Goal: Transaction & Acquisition: Purchase product/service

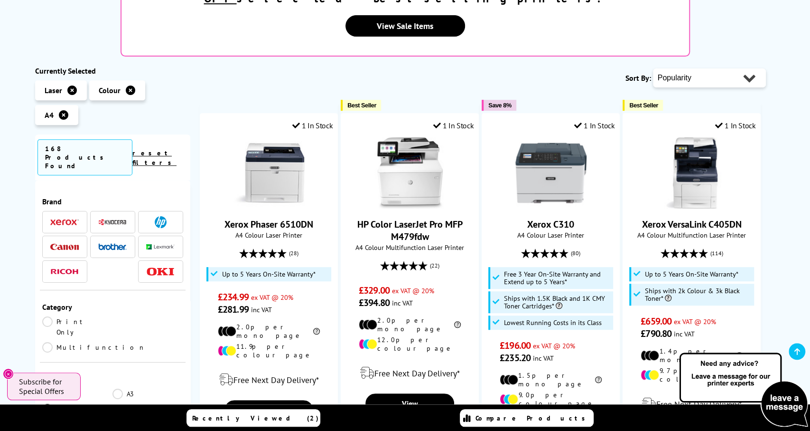
scroll to position [227, 0]
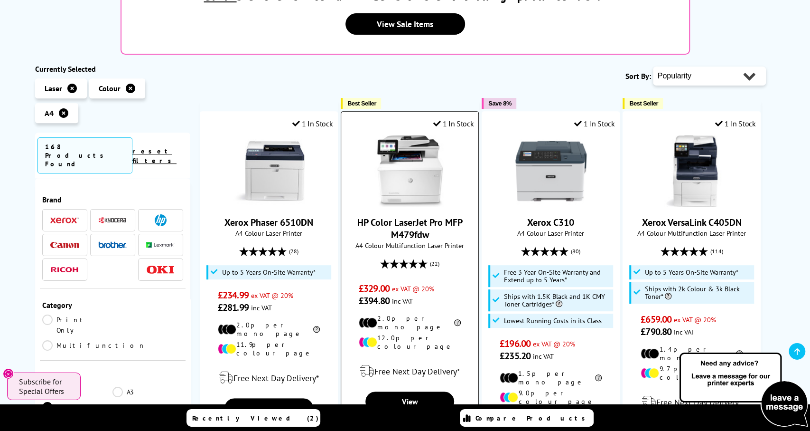
click at [422, 164] on img at bounding box center [410, 170] width 71 height 71
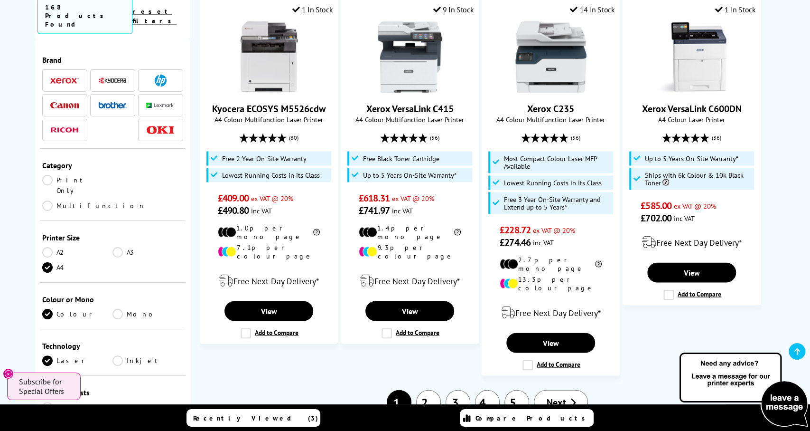
scroll to position [1157, 0]
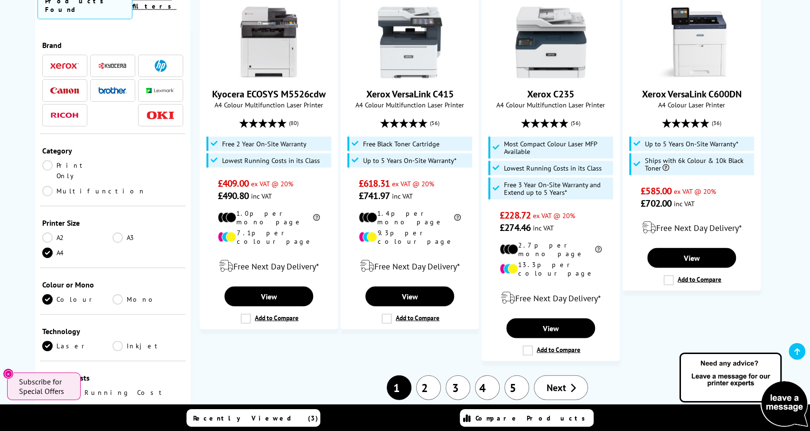
click at [118, 186] on link "Multifunction" at bounding box center [93, 191] width 103 height 10
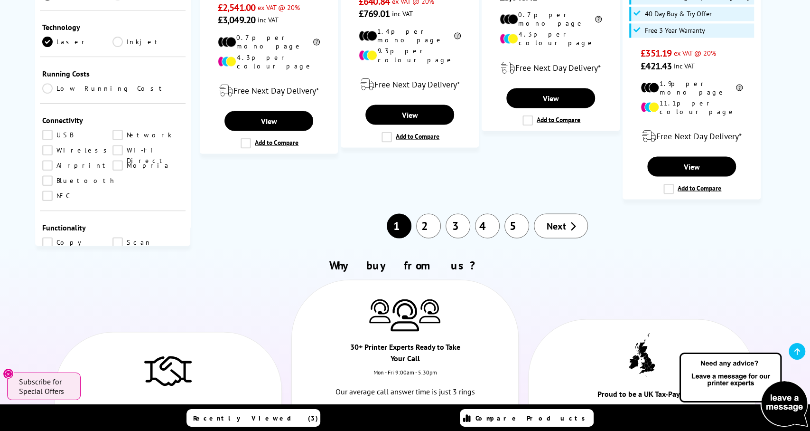
scroll to position [127, 0]
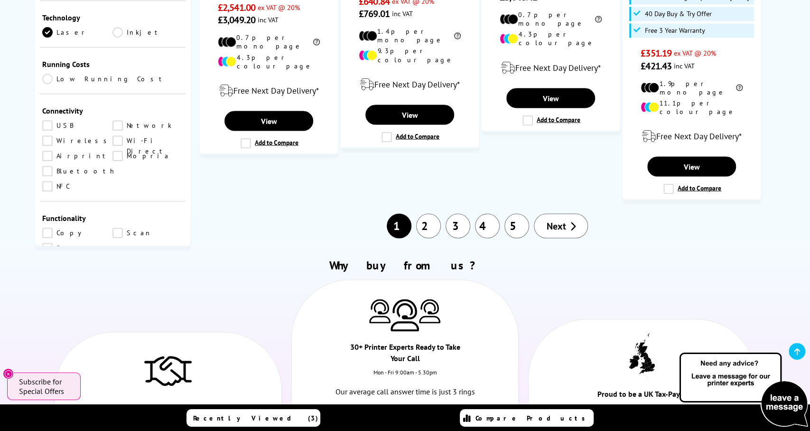
click at [49, 228] on link "Copy" at bounding box center [77, 233] width 71 height 10
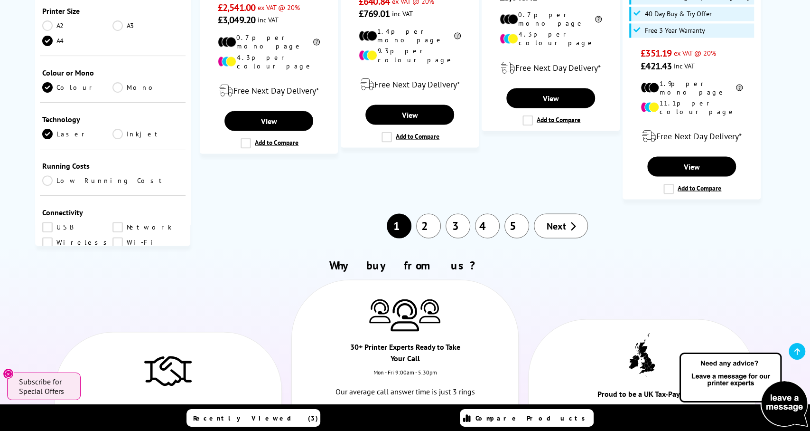
scroll to position [127, 0]
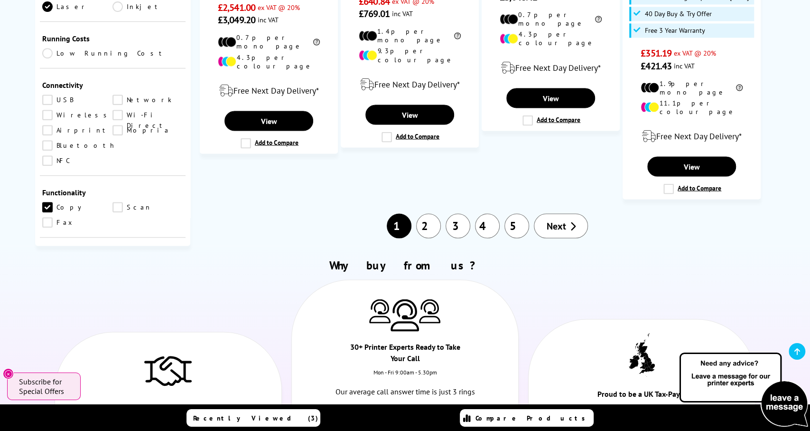
click at [120, 202] on link "Scan" at bounding box center [148, 207] width 71 height 10
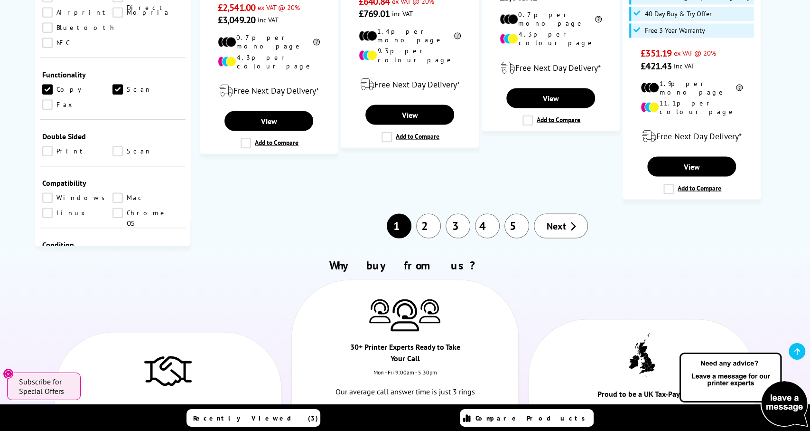
scroll to position [255, 0]
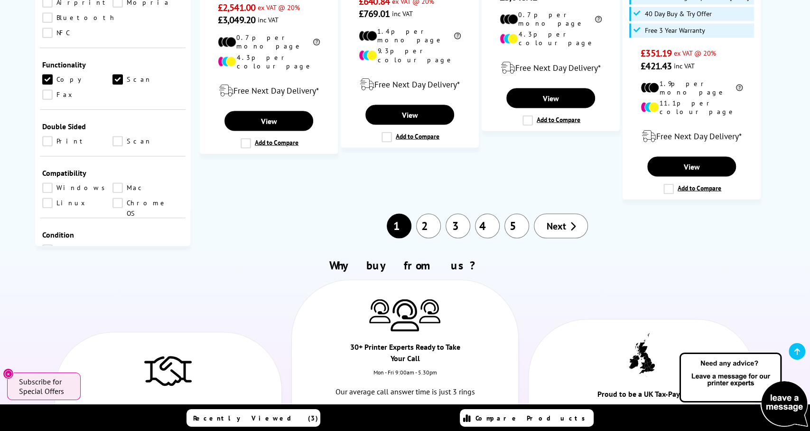
click at [47, 136] on link "Print" at bounding box center [77, 141] width 71 height 10
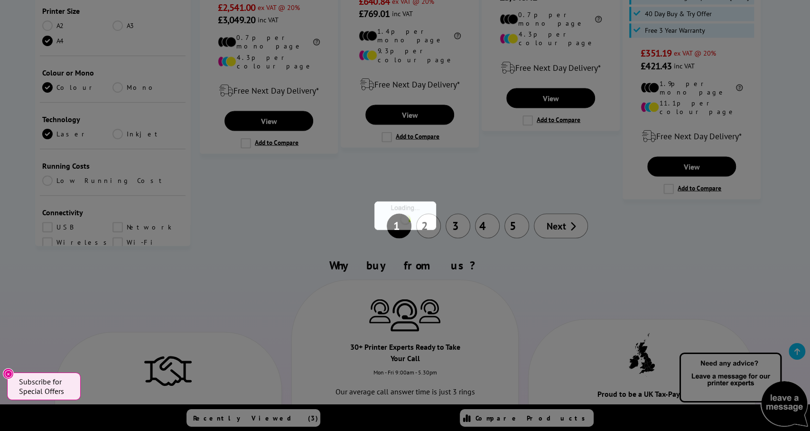
scroll to position [255, 0]
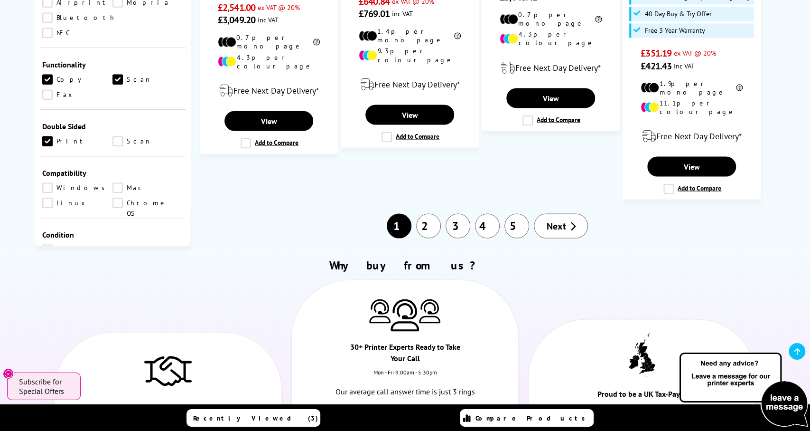
click at [118, 136] on link "Scan" at bounding box center [148, 141] width 71 height 10
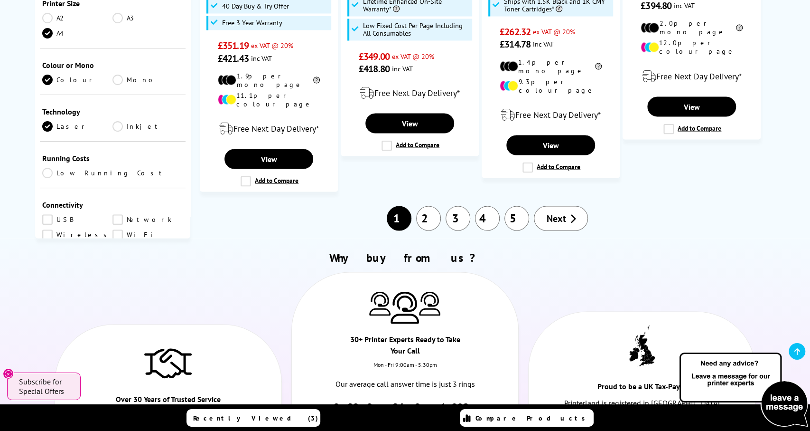
scroll to position [255, 0]
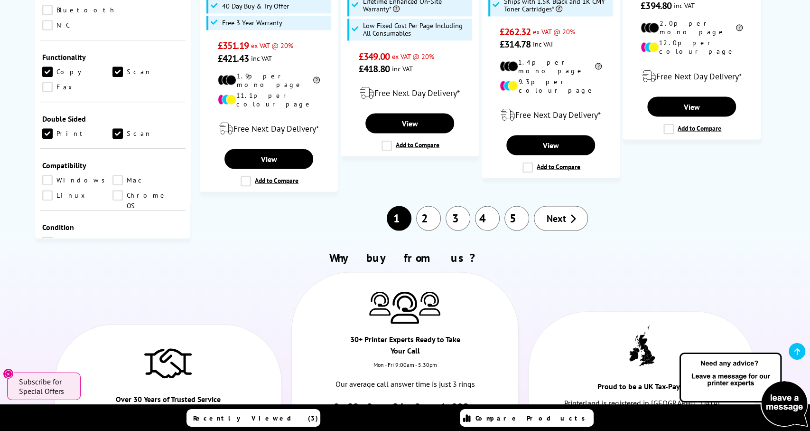
click at [48, 175] on link "Windows" at bounding box center [77, 180] width 71 height 10
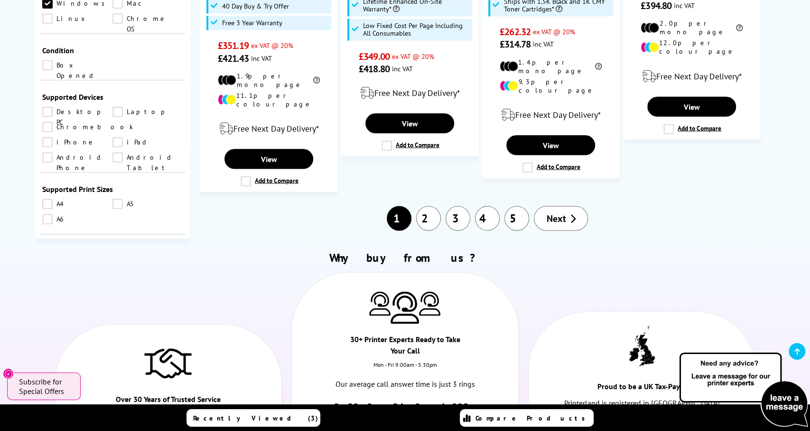
scroll to position [461, 0]
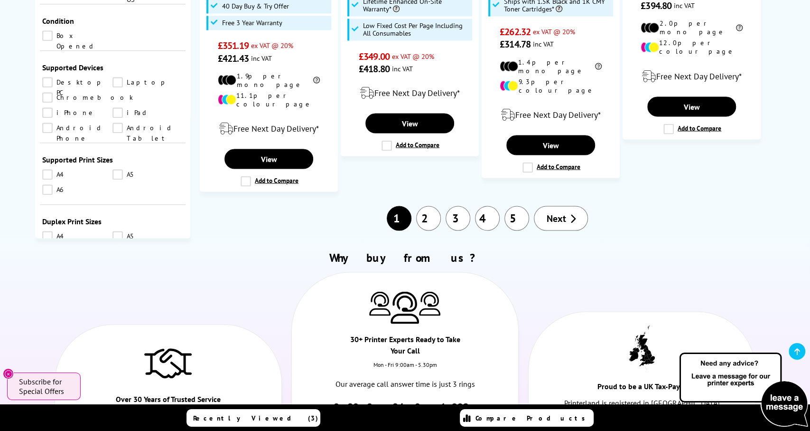
click at [48, 169] on link "A4" at bounding box center [77, 174] width 71 height 10
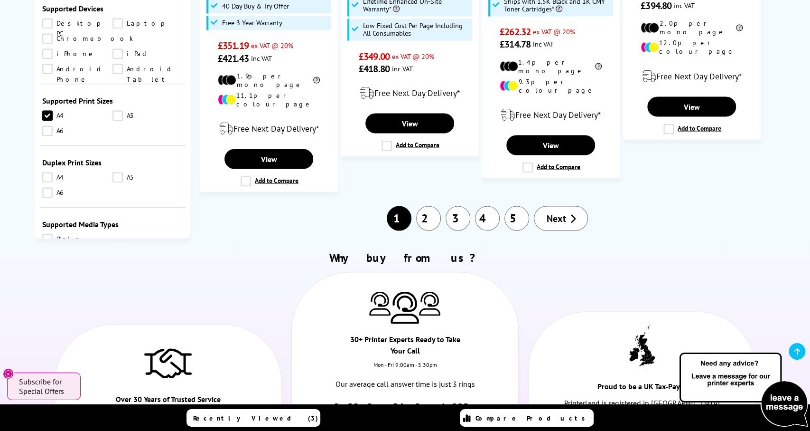
scroll to position [549, 0]
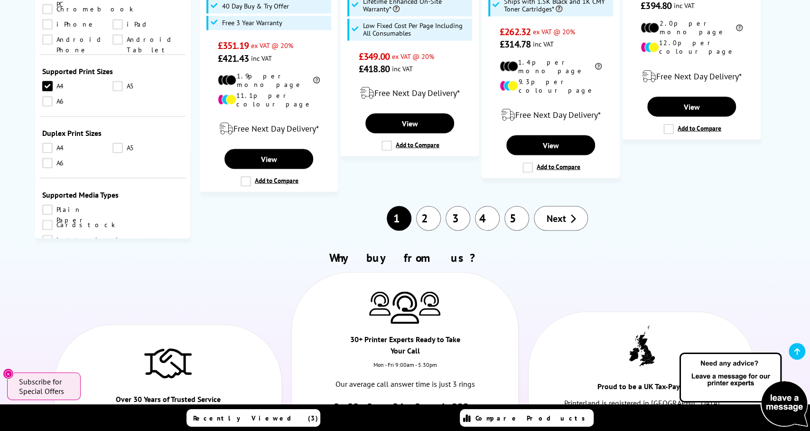
click at [48, 143] on link "A4" at bounding box center [77, 148] width 71 height 10
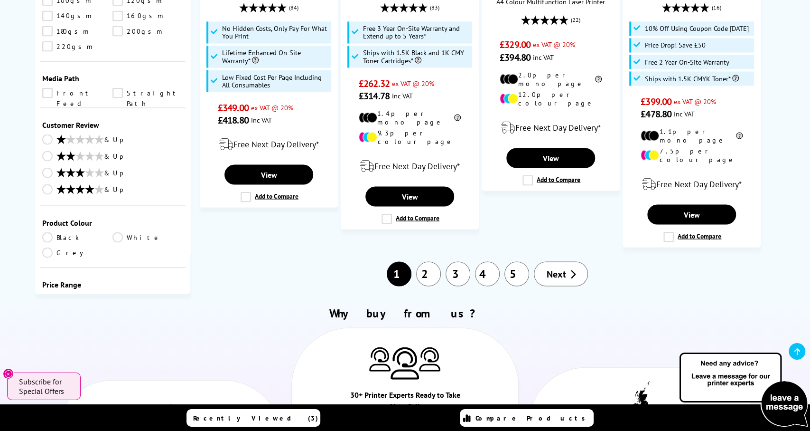
scroll to position [1108, 0]
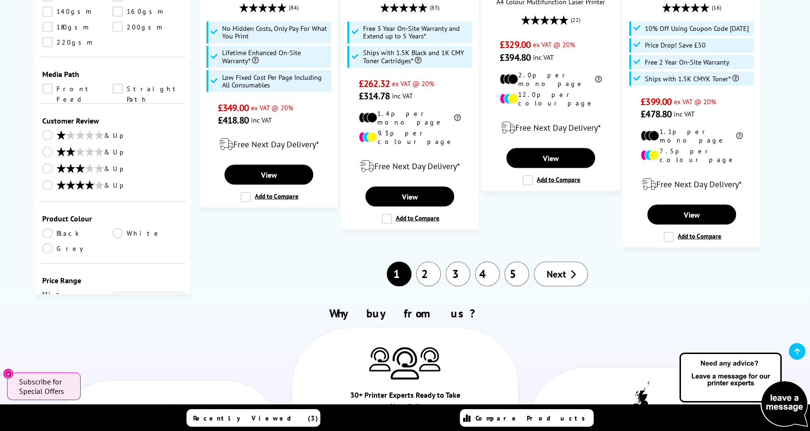
click at [118, 228] on link "White" at bounding box center [148, 233] width 71 height 10
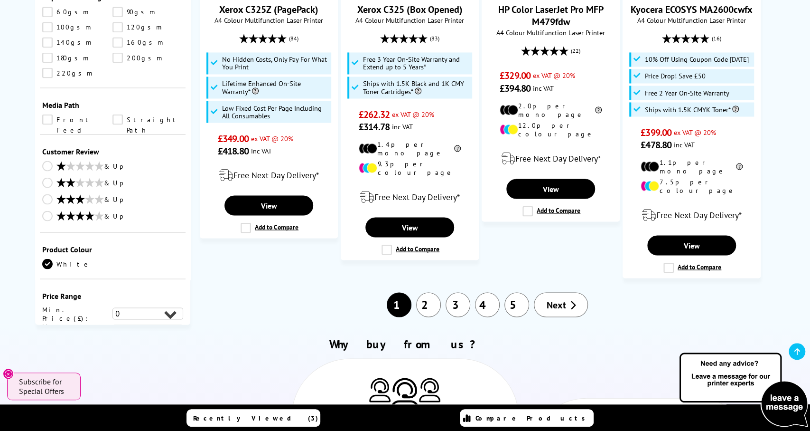
scroll to position [1136, 0]
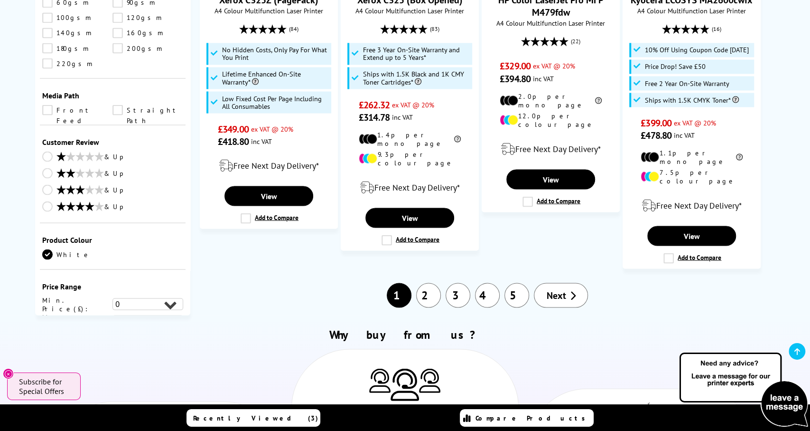
click at [554, 289] on span "Next" at bounding box center [555, 295] width 19 height 12
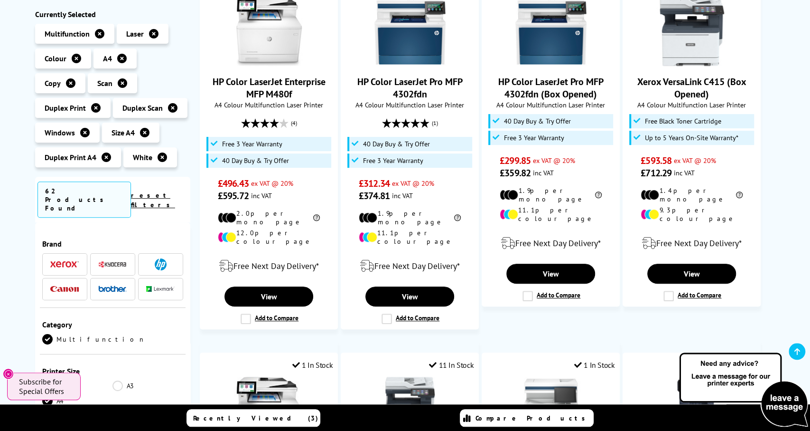
scroll to position [236, 0]
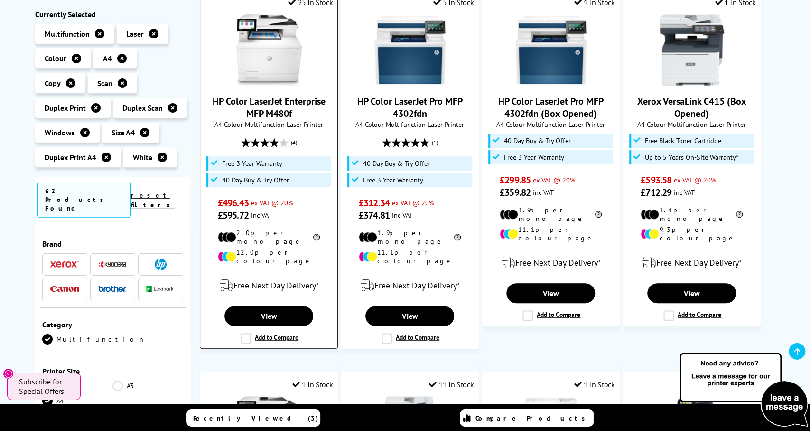
click at [277, 64] on img at bounding box center [269, 49] width 71 height 71
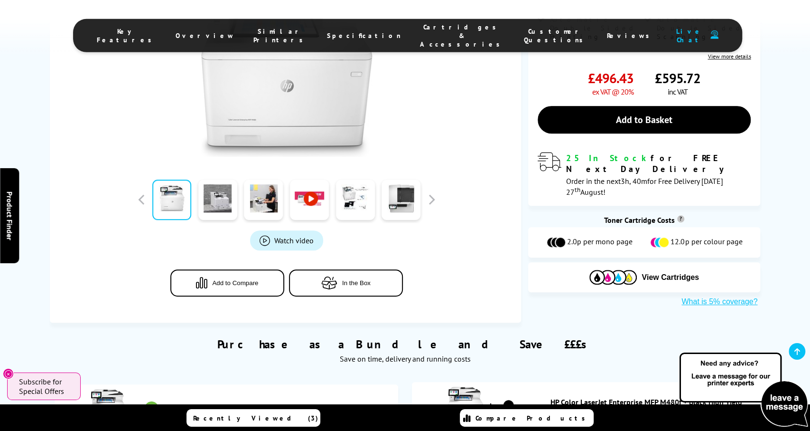
scroll to position [283, 0]
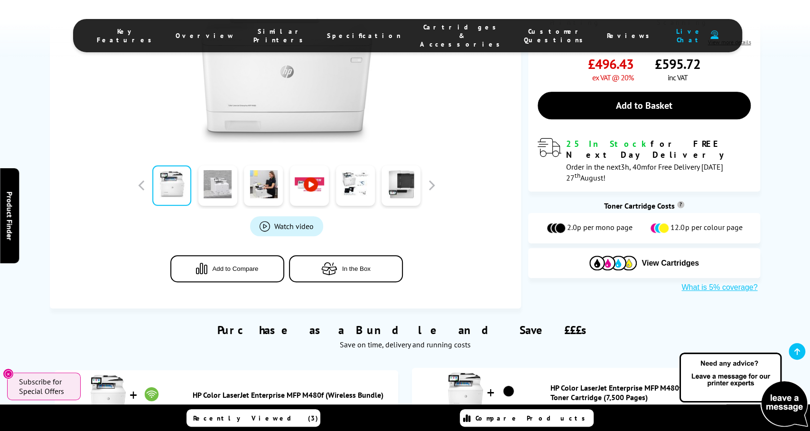
click at [228, 196] on link at bounding box center [217, 185] width 39 height 40
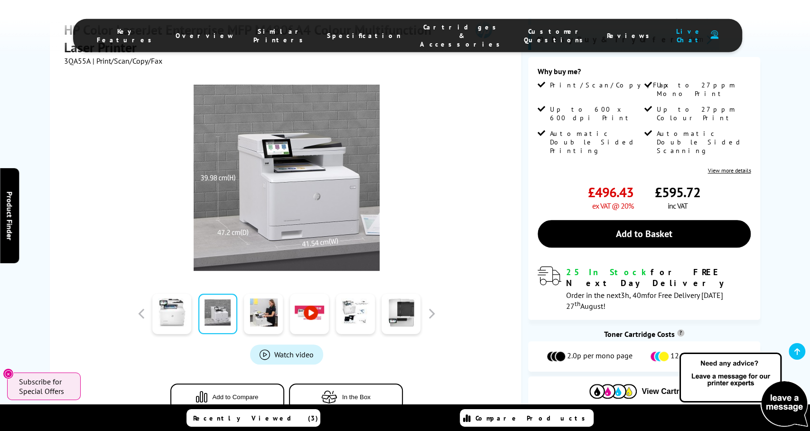
scroll to position [150, 0]
